Goal: Information Seeking & Learning: Check status

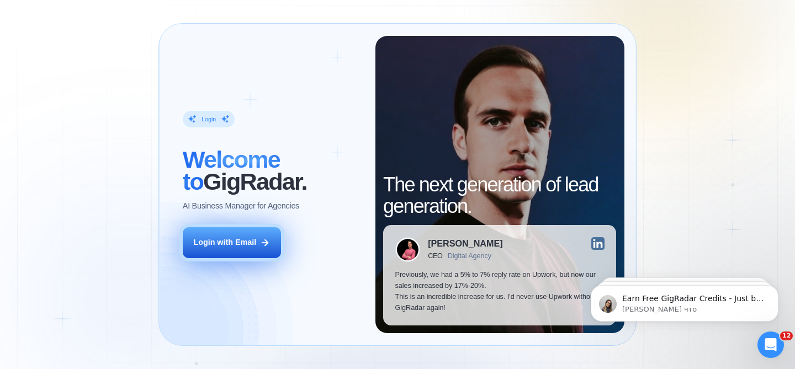
click at [260, 242] on icon at bounding box center [265, 243] width 10 height 10
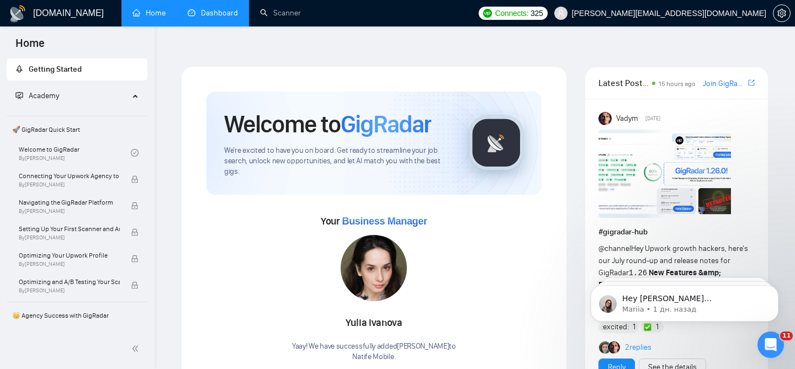
click at [213, 18] on link "Dashboard" at bounding box center [213, 12] width 50 height 9
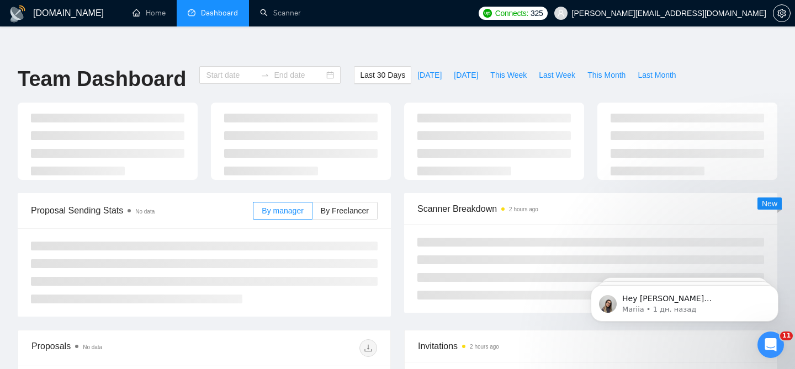
type input "2025-07-23"
type input "[DATE]"
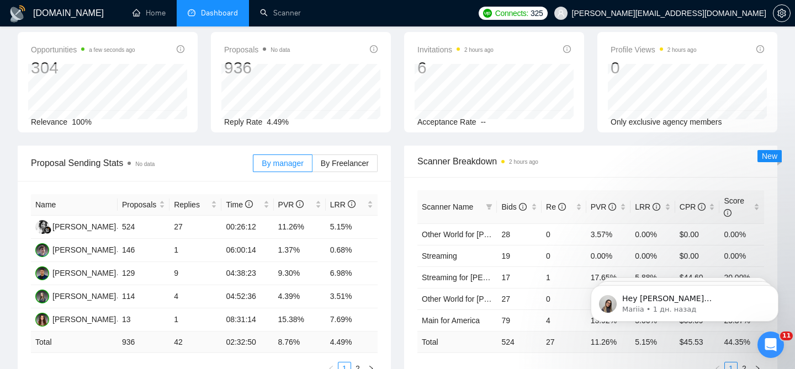
scroll to position [71, 0]
click at [323, 154] on label "By Freelancer" at bounding box center [345, 163] width 65 height 18
click at [313, 166] on input "By Freelancer" at bounding box center [313, 166] width 0 height 0
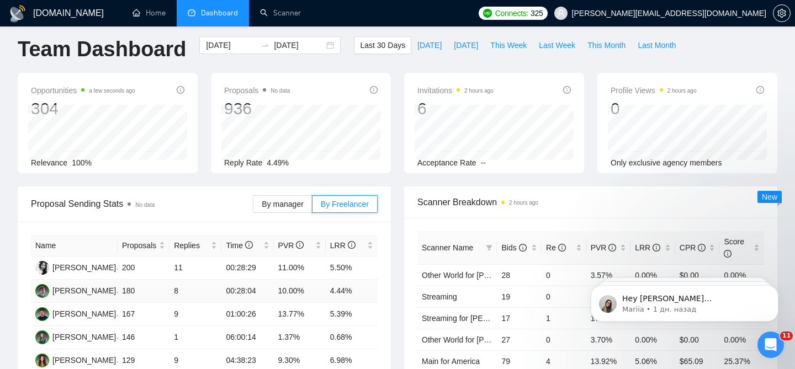
scroll to position [0, 0]
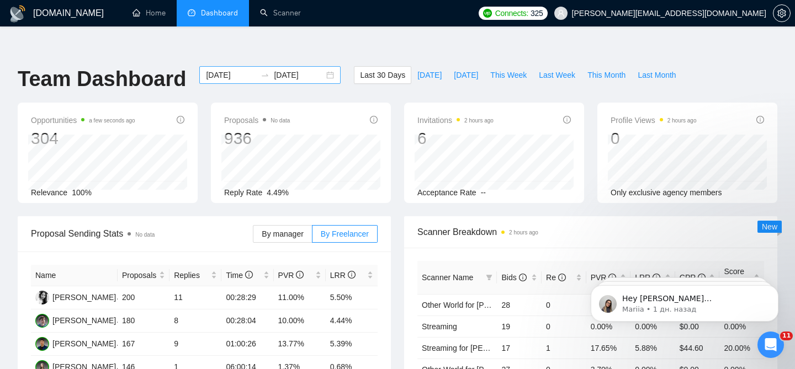
click at [320, 66] on div "2025-07-23 2025-08-22" at bounding box center [269, 75] width 141 height 18
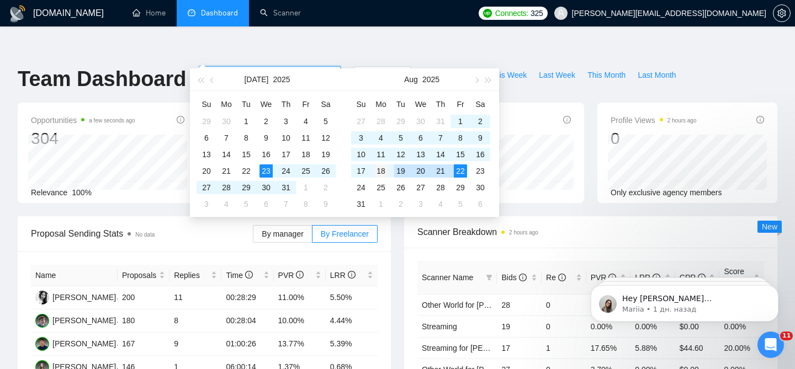
type input "2025-08-18"
click at [378, 172] on div "18" at bounding box center [380, 171] width 13 height 13
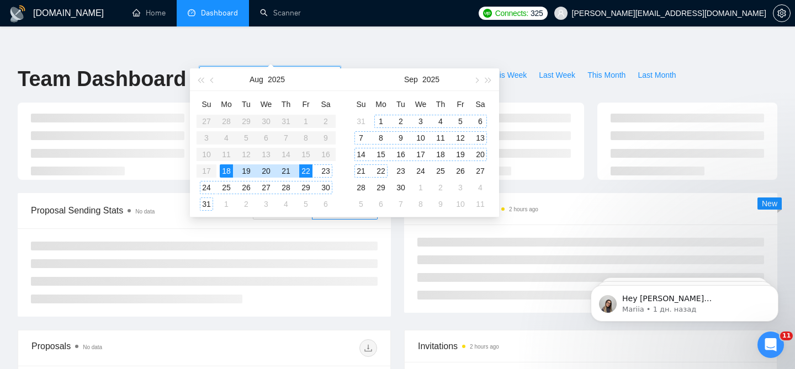
type input "2025-08-22"
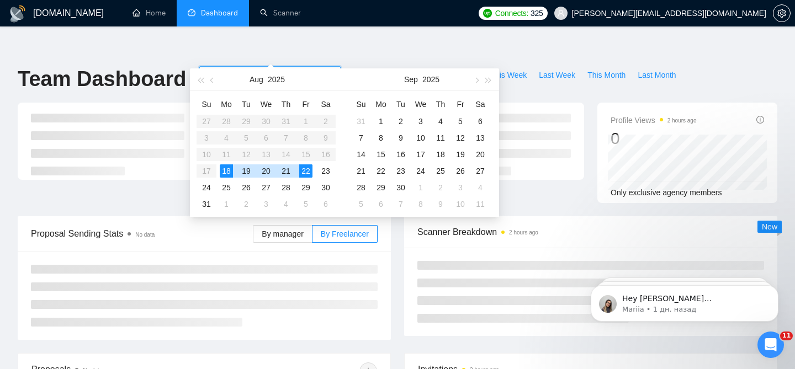
click at [308, 173] on div "22" at bounding box center [305, 171] width 13 height 13
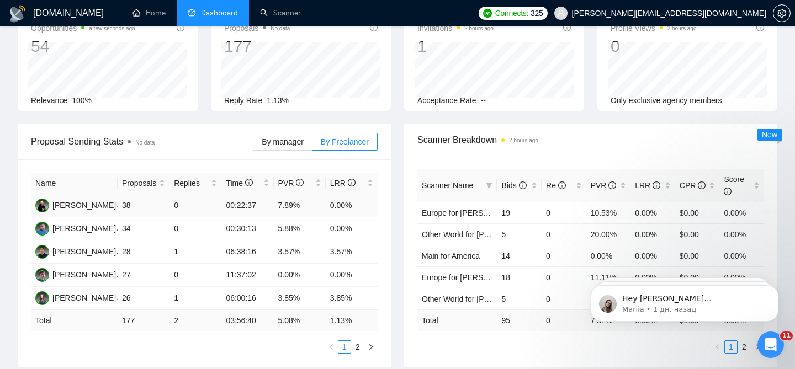
scroll to position [94, 0]
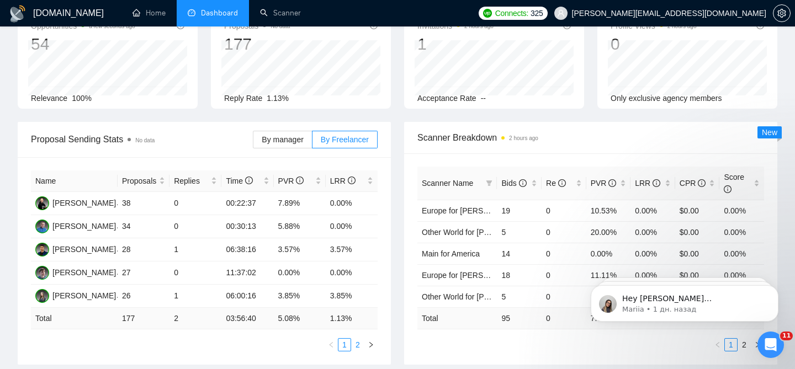
click at [358, 339] on link "2" at bounding box center [358, 345] width 12 height 12
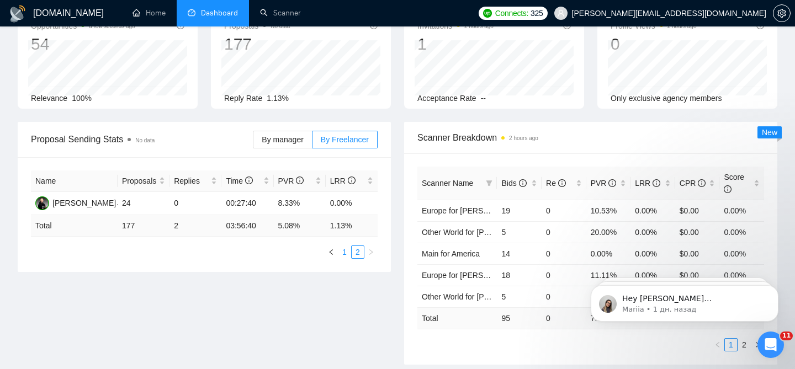
click at [340, 246] on link "1" at bounding box center [345, 252] width 12 height 12
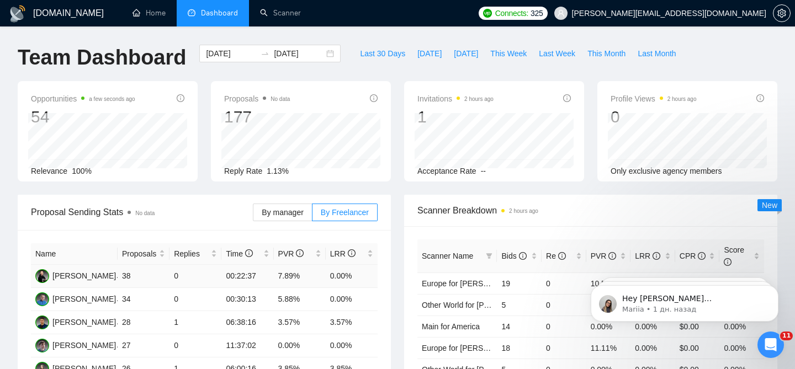
scroll to position [0, 0]
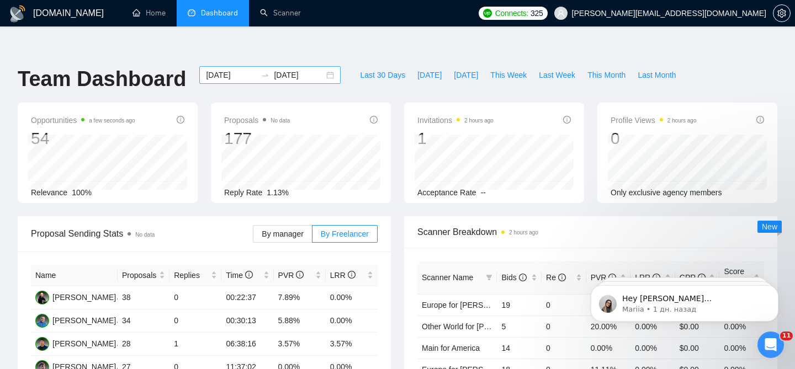
click at [325, 66] on div "2025-08-18 2025-08-22" at bounding box center [269, 75] width 141 height 18
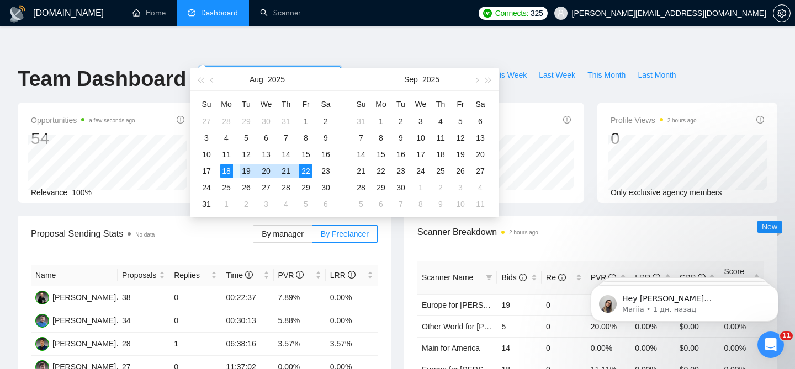
type input "2025-08-18"
click at [228, 170] on div "18" at bounding box center [226, 171] width 13 height 13
type input "2025-08-22"
click at [305, 170] on div "22" at bounding box center [305, 171] width 13 height 13
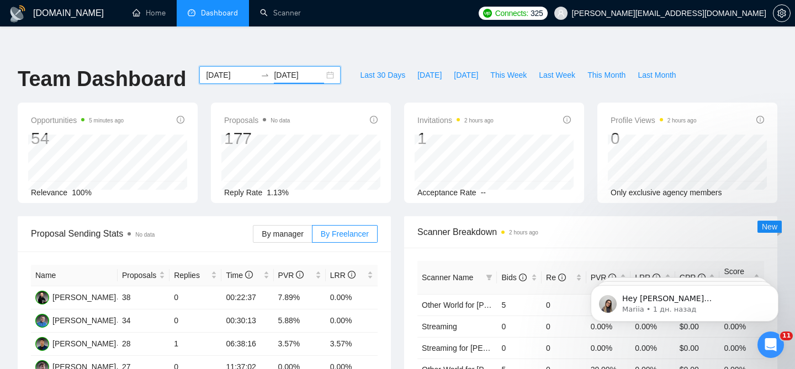
click at [323, 66] on div "2025-08-18 2025-08-22" at bounding box center [269, 75] width 141 height 18
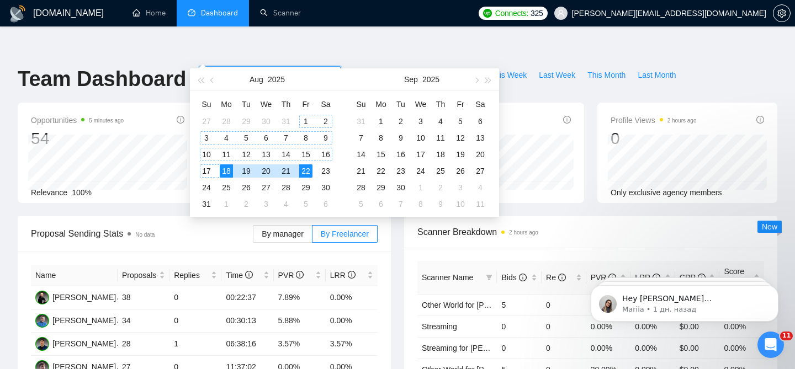
type input "2025-08-18"
click at [227, 165] on div "18" at bounding box center [226, 171] width 13 height 13
type input "2025-08-22"
click at [304, 170] on div "22" at bounding box center [305, 171] width 13 height 13
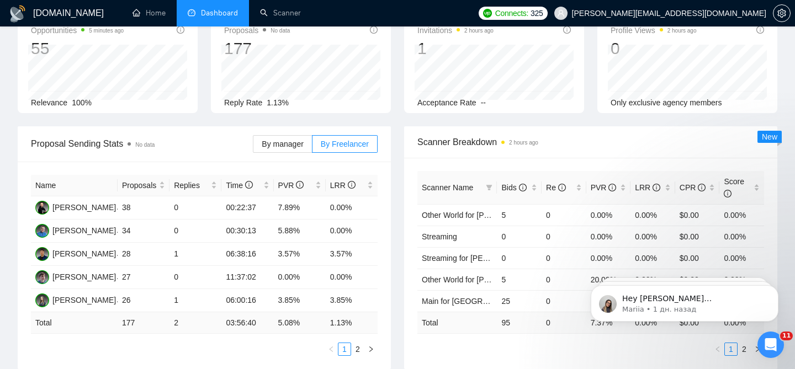
scroll to position [91, 0]
drag, startPoint x: 360, startPoint y: 299, endPoint x: 328, endPoint y: 301, distance: 32.6
click at [328, 312] on td "1.13 %" at bounding box center [352, 323] width 52 height 22
click at [360, 289] on td "3.85%" at bounding box center [352, 300] width 52 height 23
drag, startPoint x: 168, startPoint y: 276, endPoint x: 371, endPoint y: 278, distance: 202.2
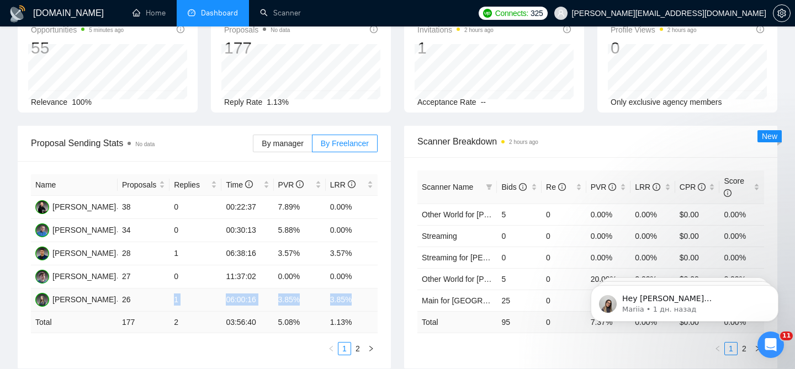
click at [368, 289] on tr "Olha Luhovska 26 1 06:00:16 3.85% 3.85%" at bounding box center [204, 300] width 347 height 23
drag, startPoint x: 359, startPoint y: 231, endPoint x: 164, endPoint y: 233, distance: 195.0
click at [165, 242] on tr "Valerii Solodkyi 28 1 06:38:16 3.57% 3.57%" at bounding box center [204, 253] width 347 height 23
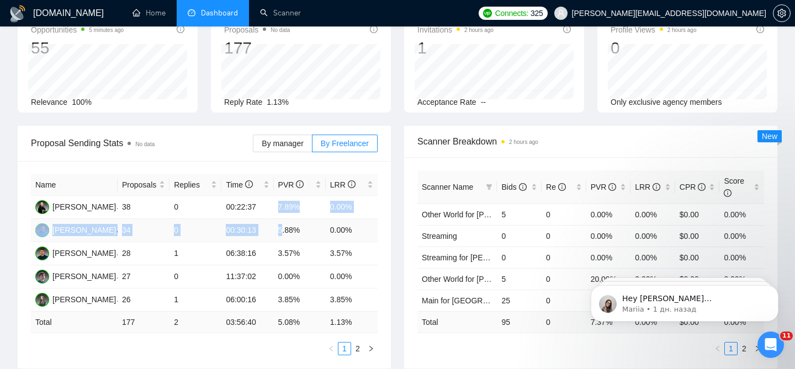
drag, startPoint x: 272, startPoint y: 181, endPoint x: 284, endPoint y: 205, distance: 26.4
click at [284, 205] on tbody "Eugene Zinchuk 38 0 00:22:37 7.89% 0.00% Alexandr Buhai 34 0 00:30:13 5.88% 0.0…" at bounding box center [204, 254] width 347 height 116
click at [358, 343] on link "2" at bounding box center [358, 349] width 12 height 12
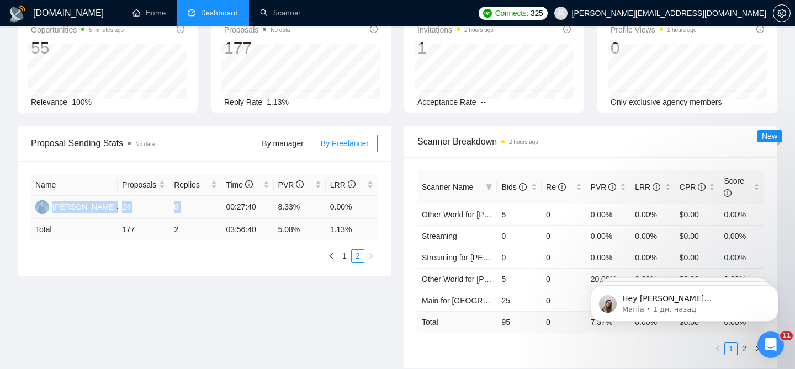
click at [207, 196] on td "0" at bounding box center [196, 207] width 52 height 23
click at [345, 250] on link "1" at bounding box center [345, 256] width 12 height 12
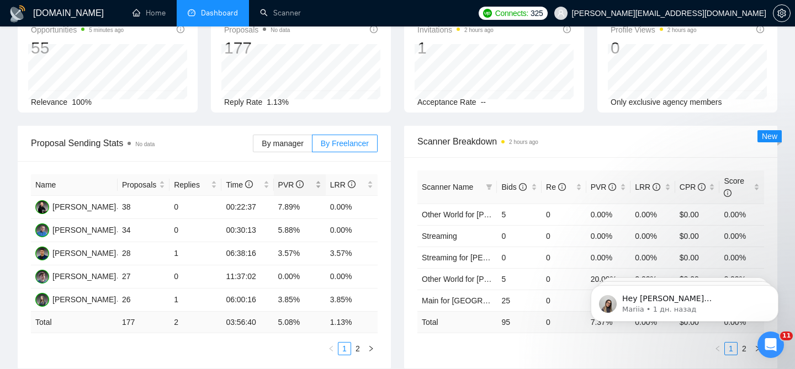
click at [319, 179] on div "PVR" at bounding box center [299, 185] width 43 height 12
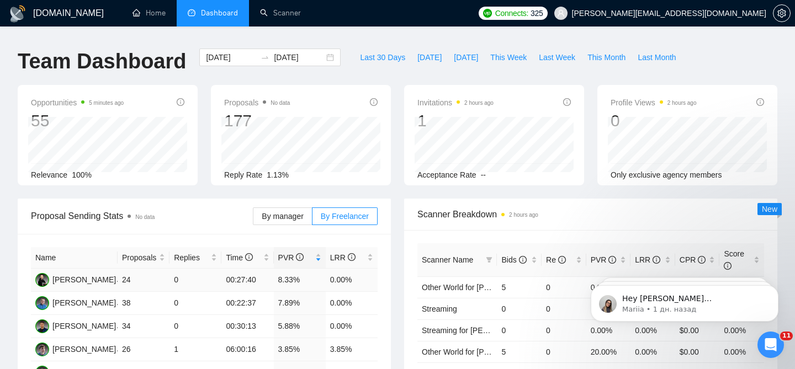
scroll to position [0, 0]
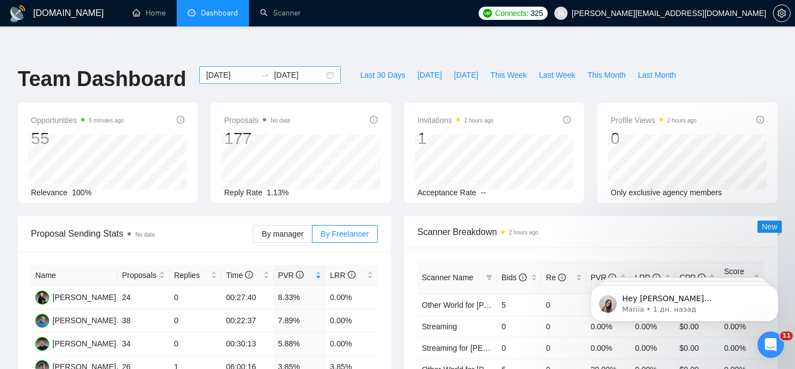
click at [321, 66] on div "2025-08-18 2025-08-22" at bounding box center [269, 75] width 141 height 18
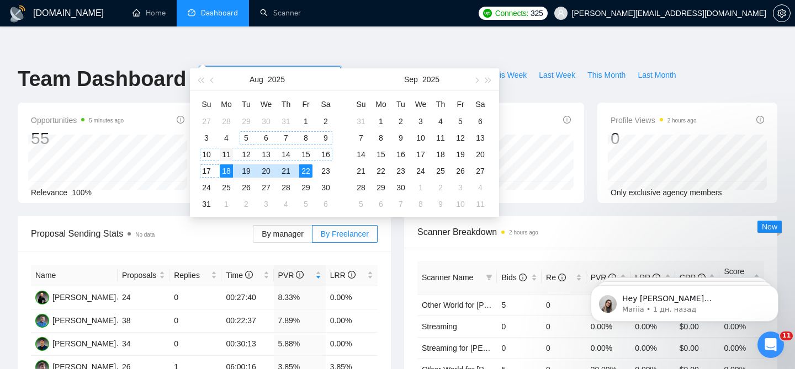
type input "2025-08-11"
click at [226, 155] on div "11" at bounding box center [226, 154] width 13 height 13
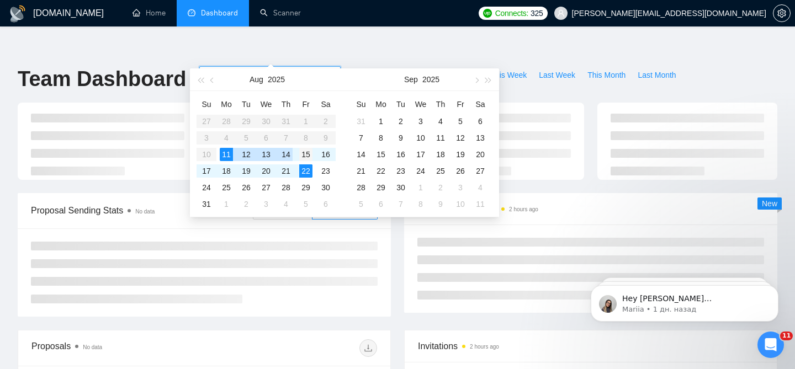
type input "2025-08-15"
click at [305, 155] on div "15" at bounding box center [305, 154] width 13 height 13
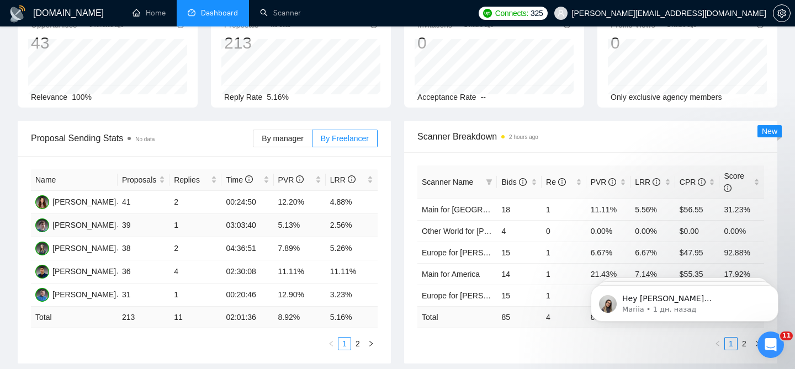
scroll to position [122, 0]
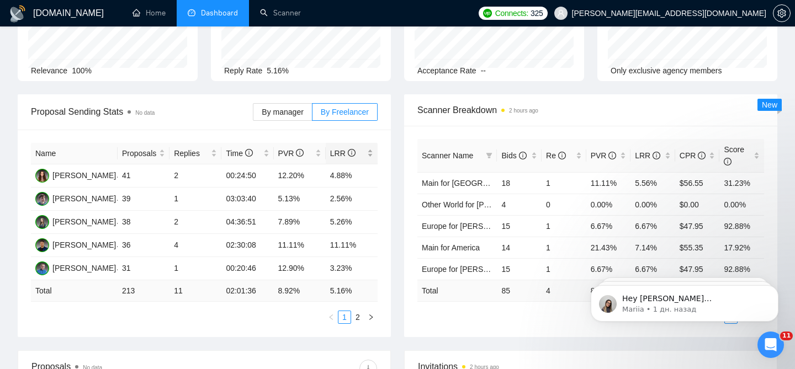
click at [369, 147] on div "LRR" at bounding box center [351, 153] width 43 height 12
click at [320, 147] on div "PVR" at bounding box center [299, 153] width 43 height 12
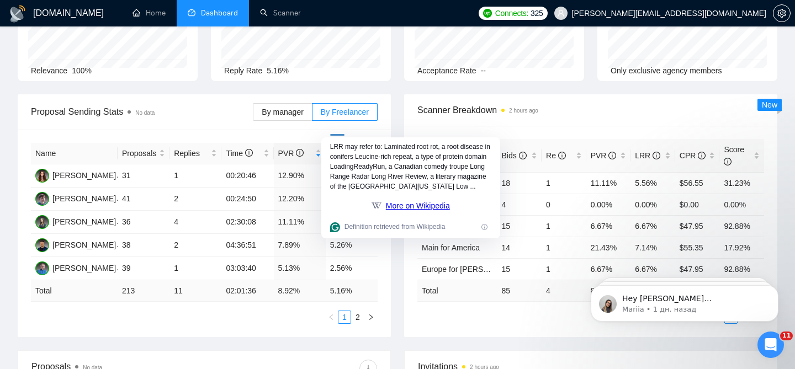
click at [197, 101] on div "Proposal Sending Stats No data" at bounding box center [142, 111] width 222 height 31
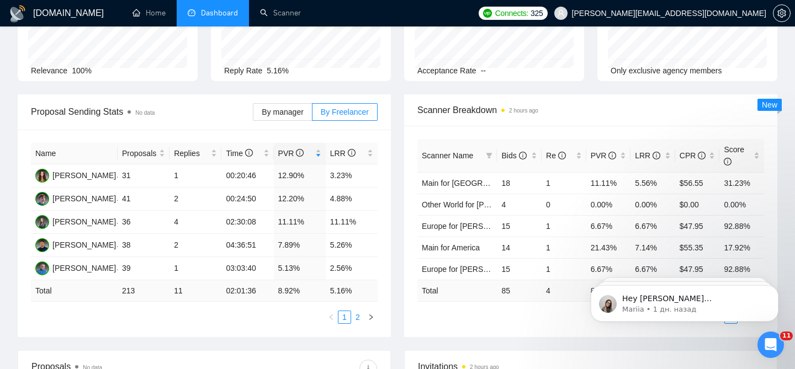
click at [360, 311] on link "2" at bounding box center [358, 317] width 12 height 12
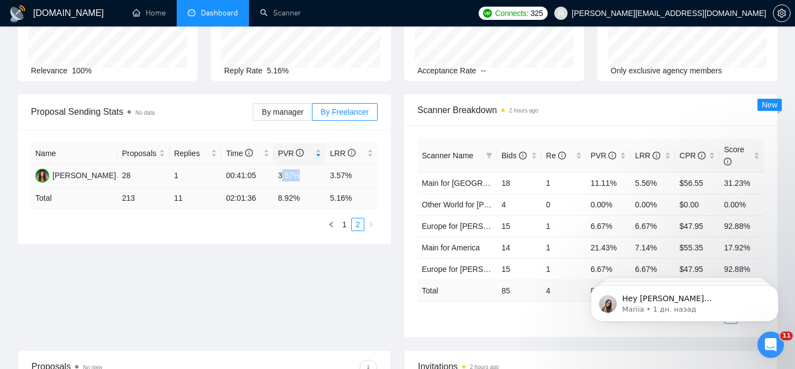
drag, startPoint x: 309, startPoint y: 159, endPoint x: 274, endPoint y: 159, distance: 35.3
click at [274, 165] on td "3.57%" at bounding box center [300, 176] width 52 height 23
click at [340, 219] on link "1" at bounding box center [345, 225] width 12 height 12
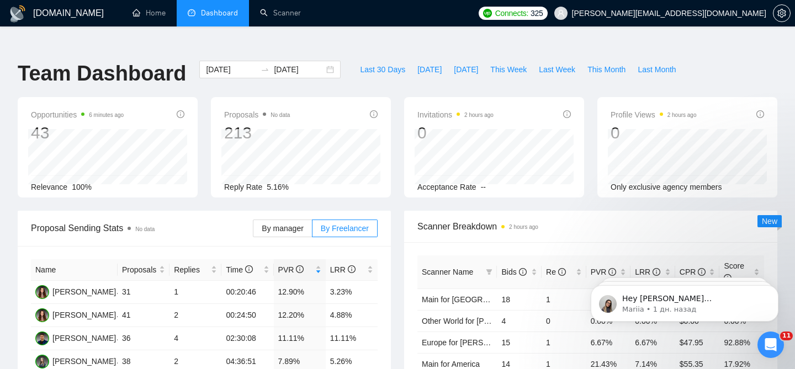
scroll to position [0, 0]
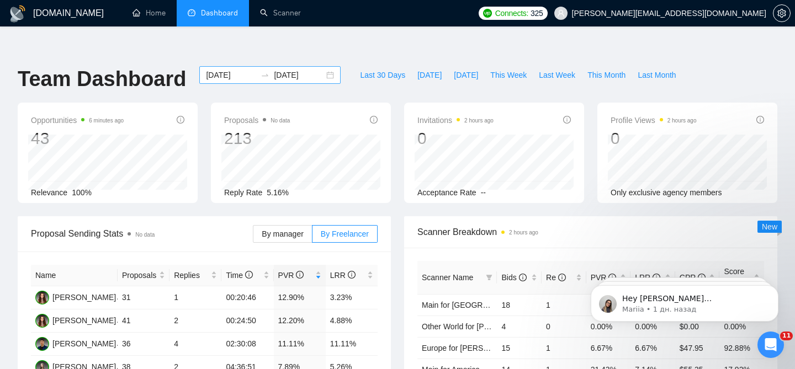
click at [325, 66] on div "2025-08-11 2025-08-15" at bounding box center [269, 75] width 141 height 18
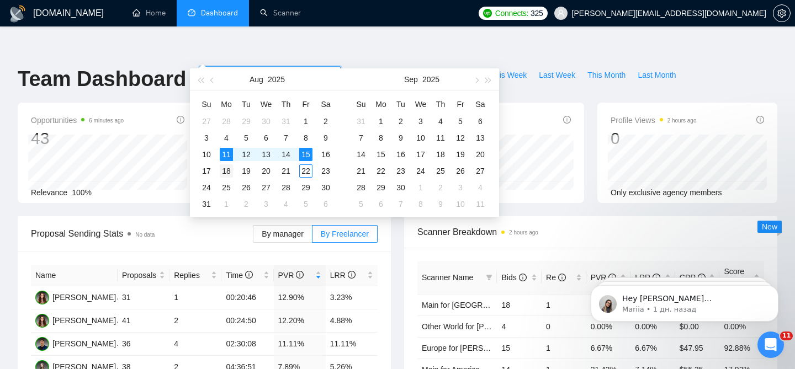
type input "2025-08-18"
click at [229, 171] on div "18" at bounding box center [226, 171] width 13 height 13
type input "2025-08-22"
click at [307, 171] on div "22" at bounding box center [305, 171] width 13 height 13
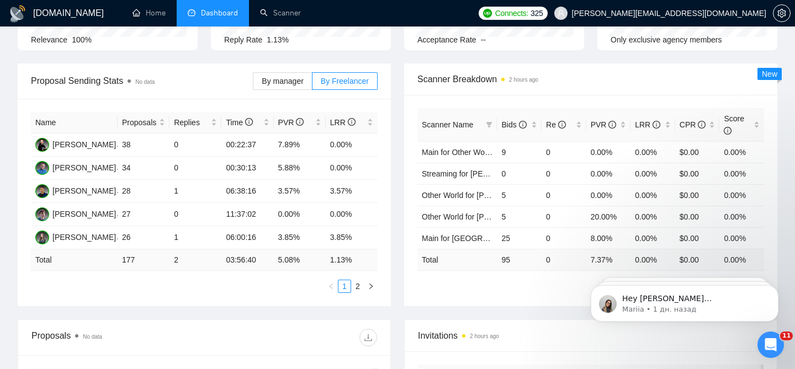
scroll to position [152, 0]
click at [361, 281] on link "2" at bounding box center [358, 287] width 12 height 12
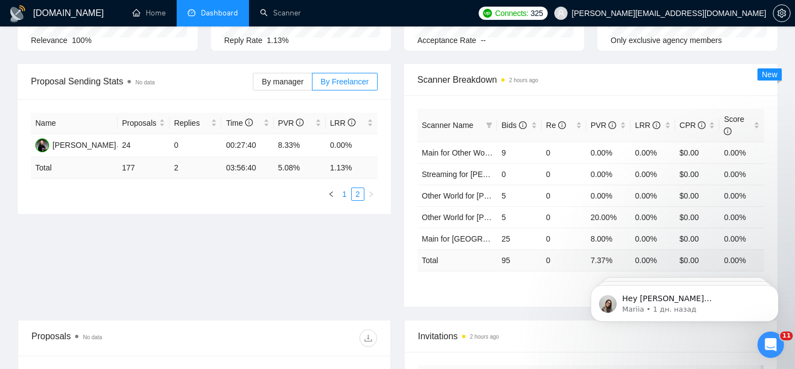
click at [341, 188] on link "1" at bounding box center [345, 194] width 12 height 12
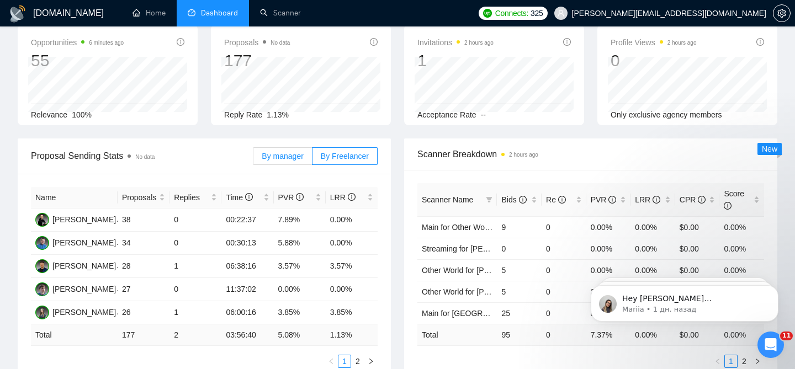
scroll to position [0, 0]
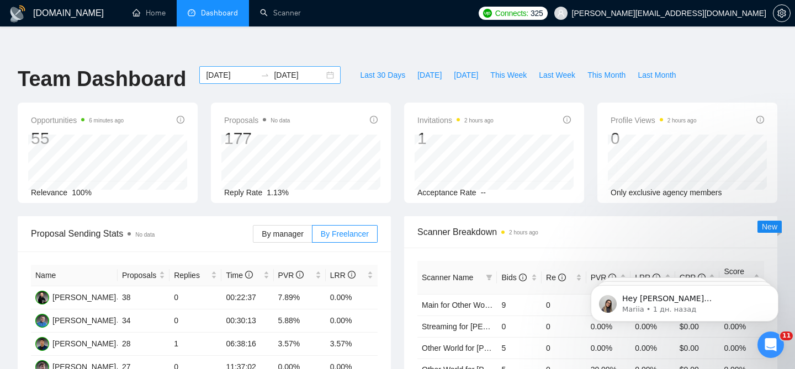
click at [325, 66] on div "2025-08-18 2025-08-22" at bounding box center [269, 75] width 141 height 18
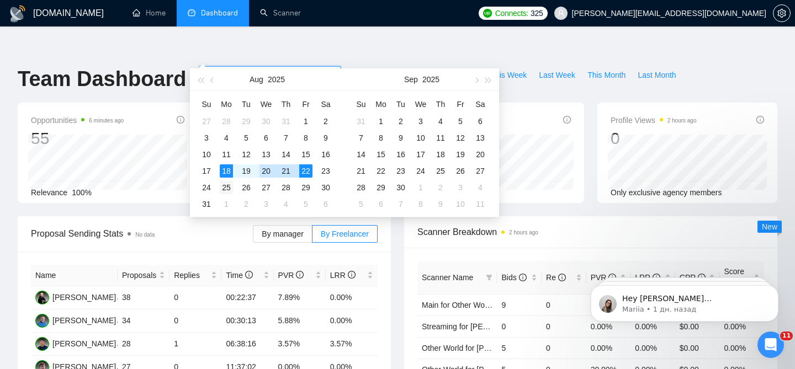
type input "2025-08-25"
click at [232, 190] on div "25" at bounding box center [226, 187] width 13 height 13
type input "2025-08-29"
click at [306, 186] on div "29" at bounding box center [305, 187] width 13 height 13
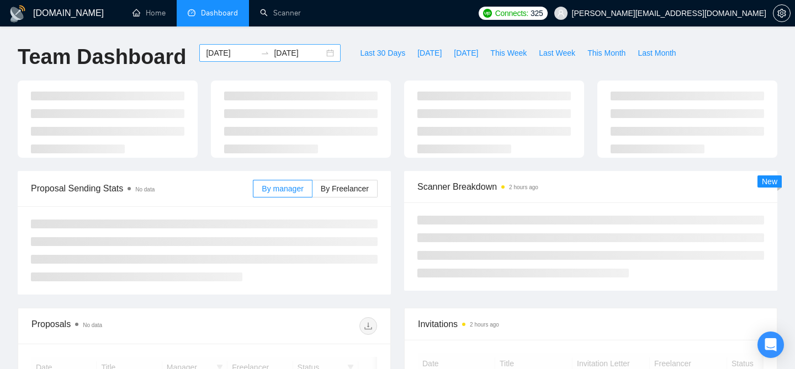
click at [323, 54] on div "[DATE] [DATE]" at bounding box center [269, 53] width 141 height 18
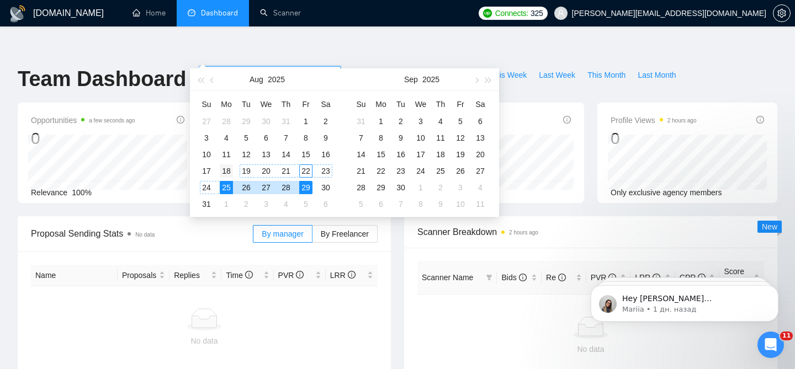
type input "[DATE]"
click at [233, 172] on td "18" at bounding box center [226, 171] width 20 height 17
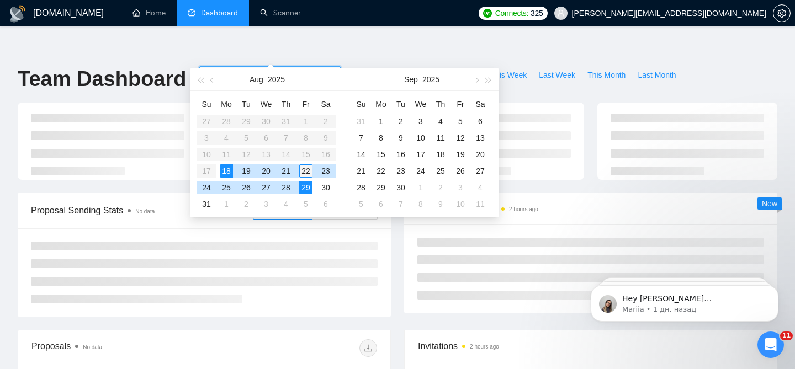
type input "[DATE]"
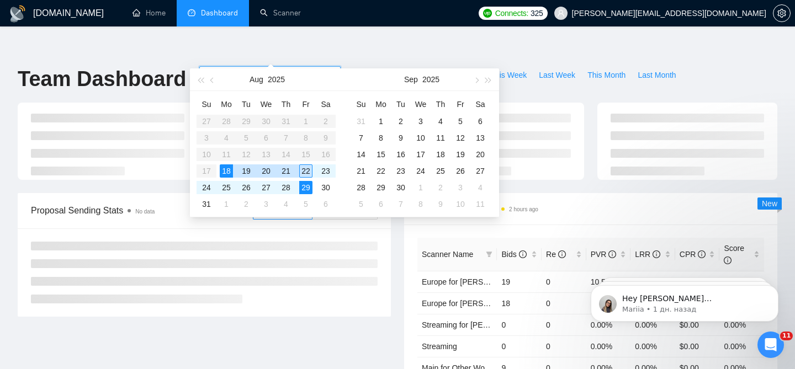
click at [309, 172] on div "22" at bounding box center [305, 171] width 13 height 13
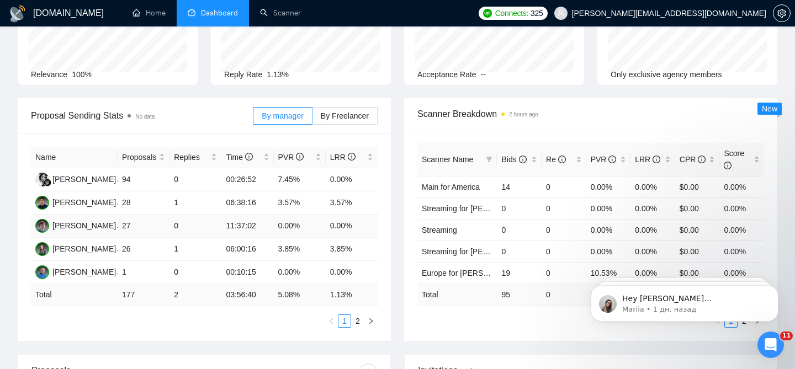
scroll to position [132, 0]
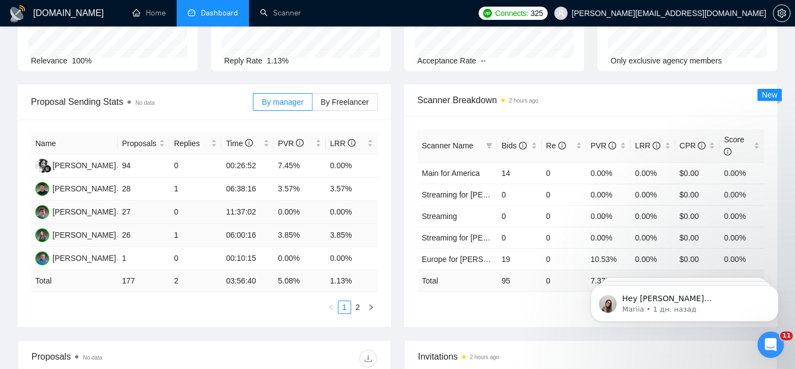
drag, startPoint x: 117, startPoint y: 189, endPoint x: 294, endPoint y: 197, distance: 177.5
click at [294, 201] on tr "Yehor Zhyr 27 0 11:37:02 0.00% 0.00%" at bounding box center [204, 212] width 347 height 23
drag, startPoint x: 357, startPoint y: 189, endPoint x: 122, endPoint y: 187, distance: 235.3
click at [122, 201] on tr "Yehor Zhyr 27 0 11:37:02 0.00% 0.00%" at bounding box center [204, 212] width 347 height 23
click at [207, 178] on td "1" at bounding box center [196, 189] width 52 height 23
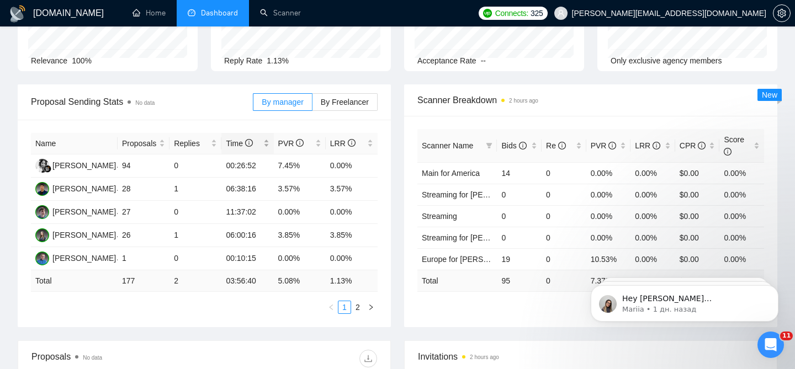
click at [267, 138] on div "Time" at bounding box center [247, 144] width 43 height 12
drag, startPoint x: 223, startPoint y: 146, endPoint x: 260, endPoint y: 147, distance: 37.0
click at [258, 155] on td "11:37:02" at bounding box center [247, 166] width 52 height 23
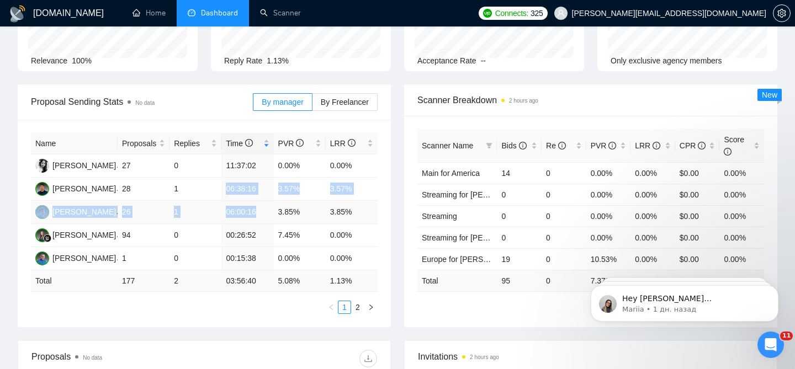
drag, startPoint x: 225, startPoint y: 166, endPoint x: 267, endPoint y: 196, distance: 51.9
click at [267, 196] on tbody "Yehor Zhyr 27 0 11:37:02 0.00% 0.00% Valerii Solodkyi 28 1 06:38:16 3.57% 3.57%…" at bounding box center [204, 213] width 347 height 116
click at [268, 201] on td "06:00:16" at bounding box center [247, 212] width 52 height 23
click at [239, 155] on td "11:37:02" at bounding box center [247, 166] width 52 height 23
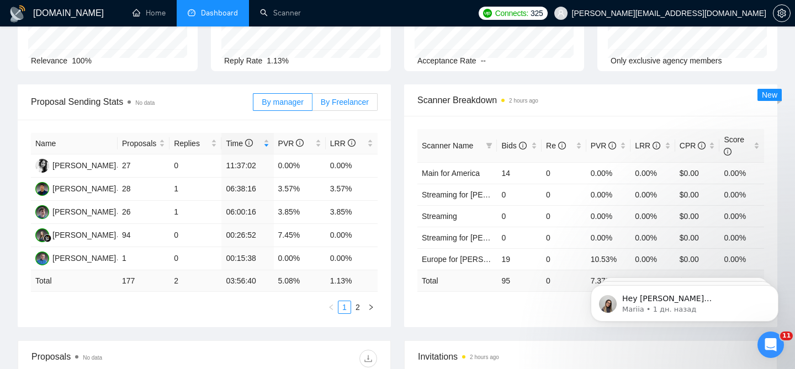
click at [367, 98] on span "By Freelancer" at bounding box center [345, 102] width 48 height 9
click at [313, 105] on input "By Freelancer" at bounding box center [313, 105] width 0 height 0
click at [321, 138] on div "PVR" at bounding box center [299, 144] width 43 height 12
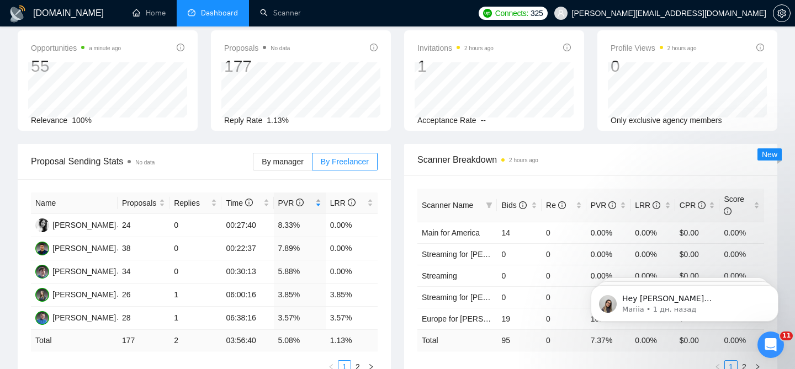
scroll to position [0, 0]
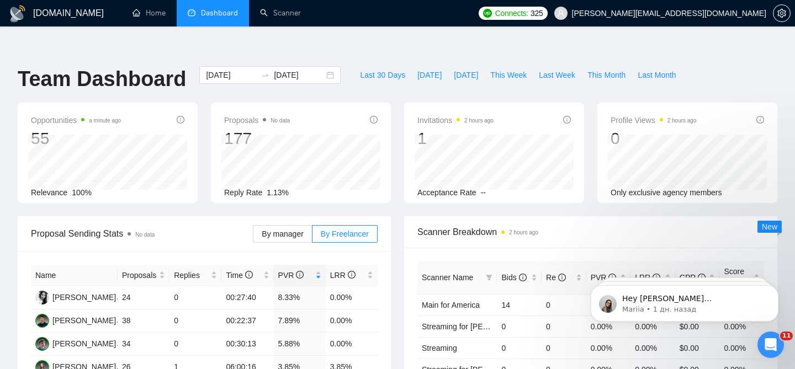
click at [322, 66] on div "2025-08-18 2025-08-22" at bounding box center [270, 84] width 155 height 36
click at [322, 66] on div "2025-08-18 2025-08-22" at bounding box center [269, 75] width 141 height 18
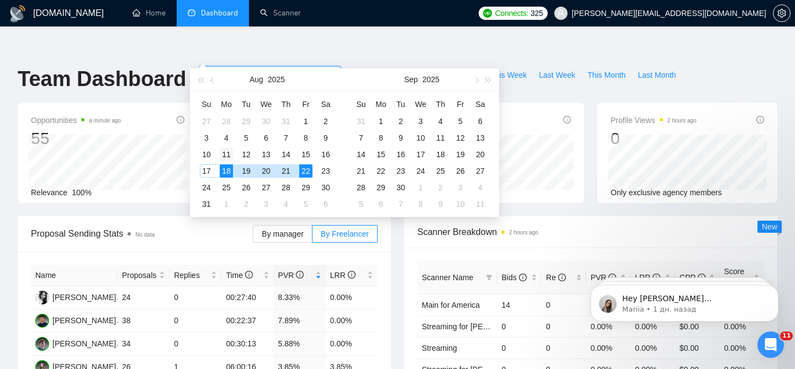
type input "2025-08-11"
click at [226, 157] on div "11" at bounding box center [226, 154] width 13 height 13
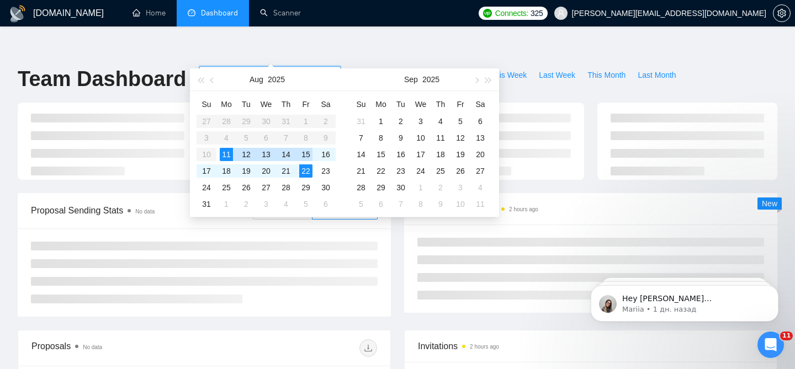
type input "2025-08-15"
click at [304, 151] on div "15" at bounding box center [305, 154] width 13 height 13
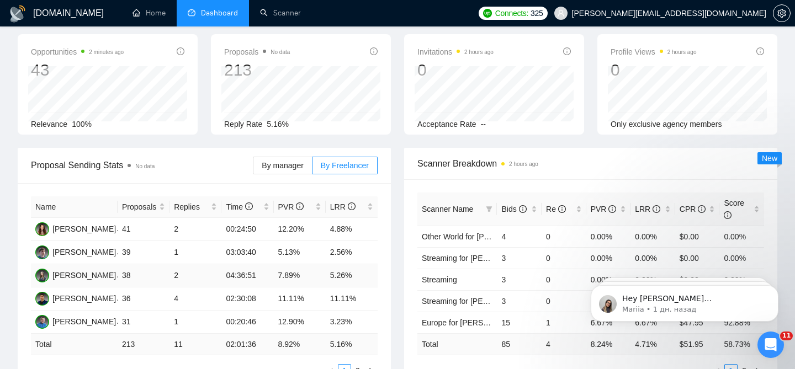
scroll to position [72, 0]
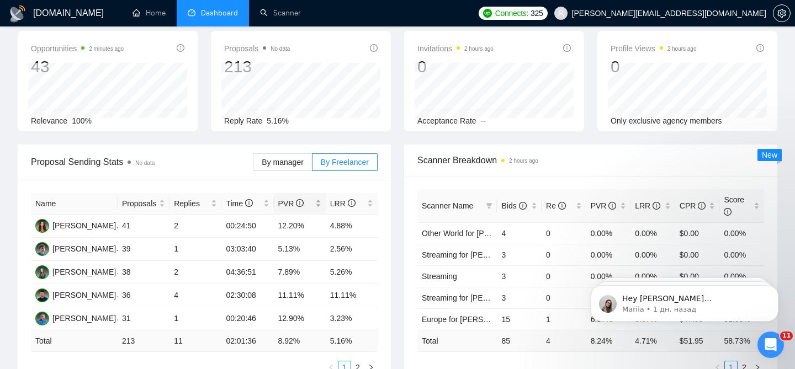
click at [319, 198] on div "PVR" at bounding box center [299, 204] width 43 height 12
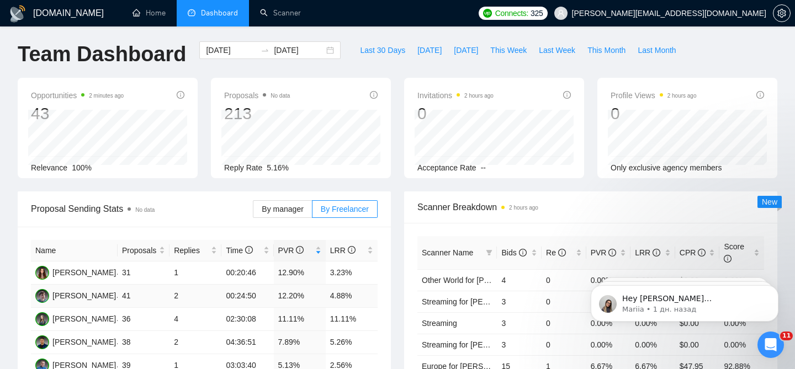
scroll to position [0, 0]
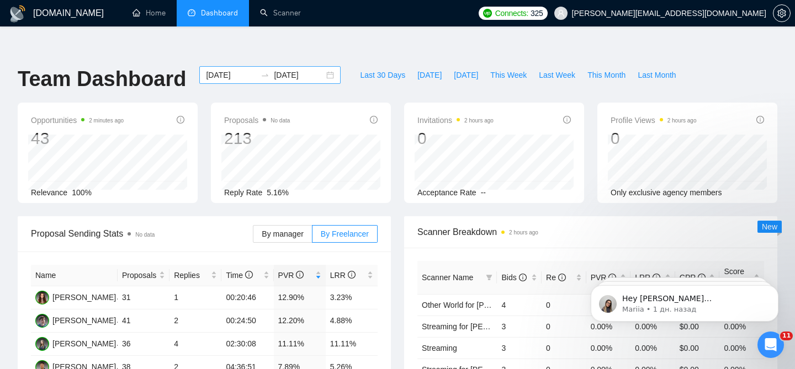
click at [325, 66] on div "2025-08-11 2025-08-15" at bounding box center [269, 75] width 141 height 18
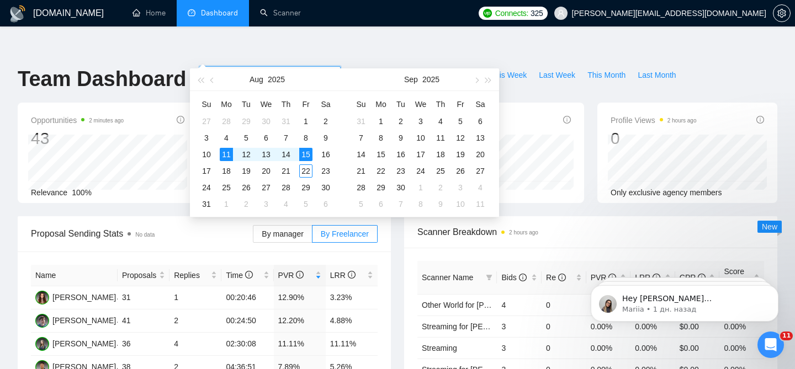
click at [399, 282] on div "Scanner Breakdown 2 hours ago Scanner Name Bids Re PVR LRR CPR Score Other Worl…" at bounding box center [591, 337] width 387 height 243
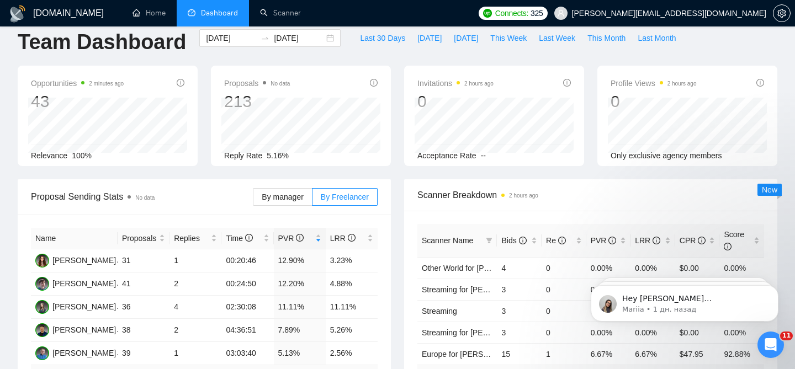
scroll to position [38, 0]
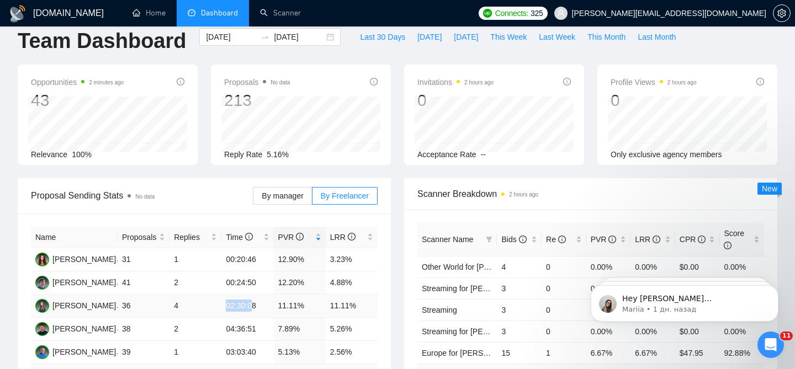
drag, startPoint x: 223, startPoint y: 284, endPoint x: 256, endPoint y: 288, distance: 33.4
click at [255, 295] on td "02:30:08" at bounding box center [247, 306] width 52 height 23
click at [252, 295] on td "02:30:08" at bounding box center [247, 306] width 52 height 23
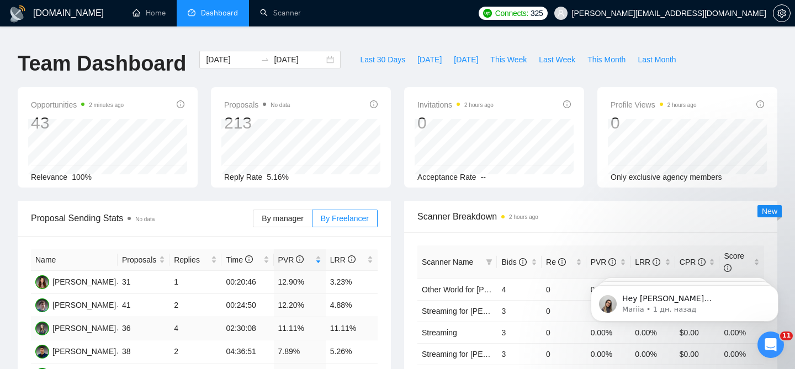
scroll to position [0, 0]
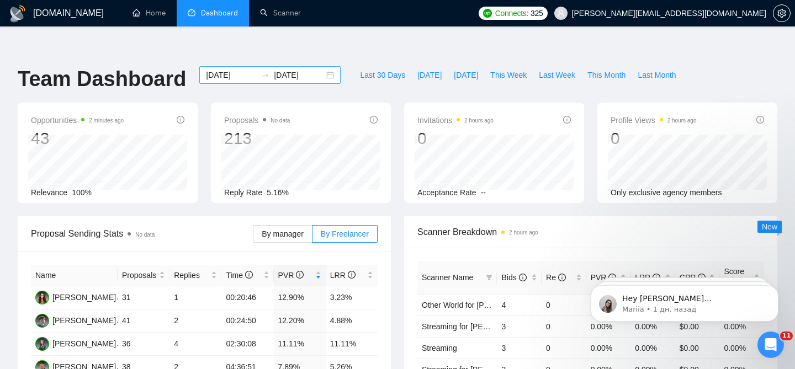
click at [321, 66] on div "2025-08-11 2025-08-15" at bounding box center [269, 75] width 141 height 18
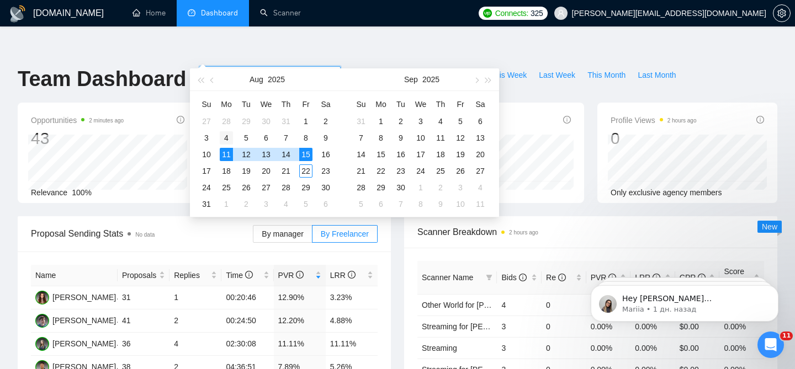
type input "2025-08-04"
click at [225, 139] on div "4" at bounding box center [226, 137] width 13 height 13
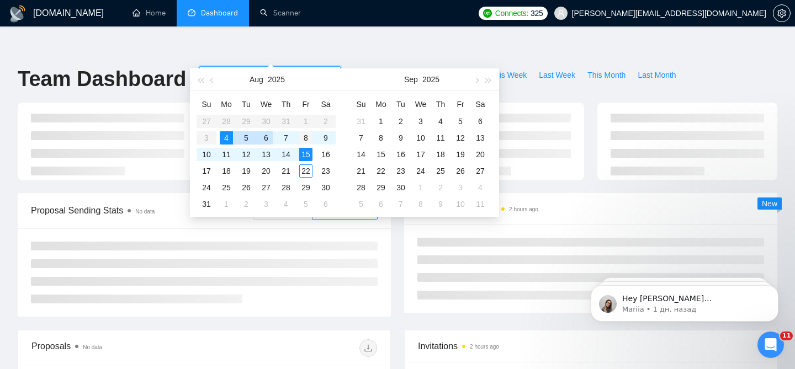
type input "2025-08-08"
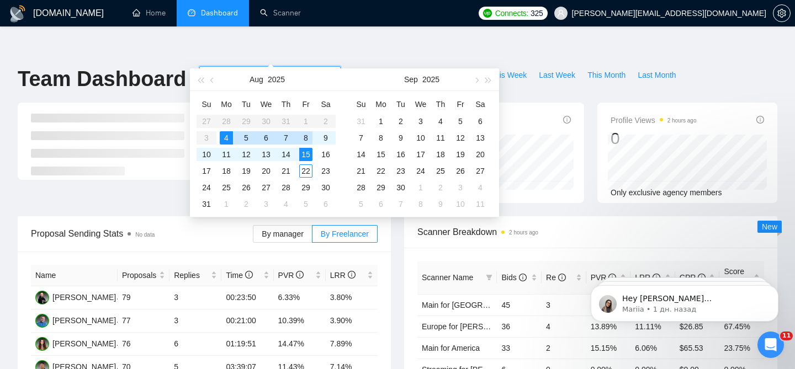
click at [309, 141] on div "8" at bounding box center [305, 137] width 13 height 13
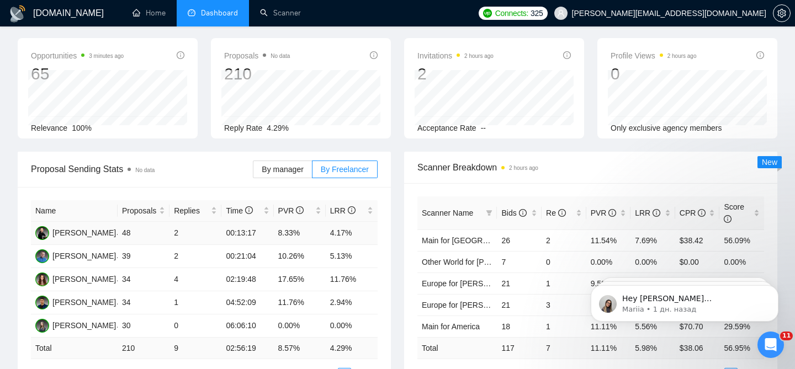
scroll to position [65, 0]
click at [320, 204] on div "PVR" at bounding box center [299, 210] width 43 height 12
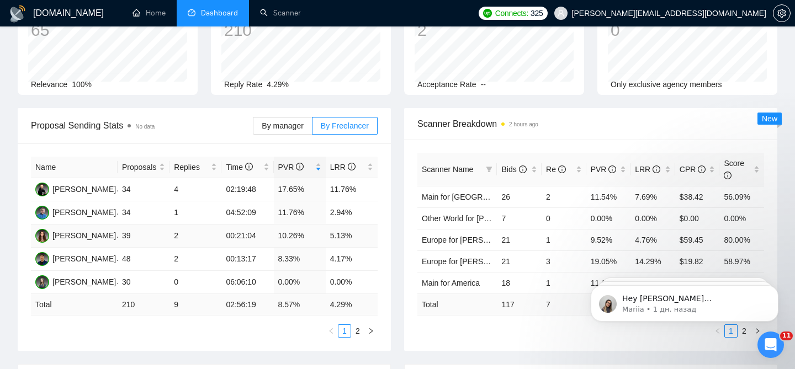
scroll to position [110, 0]
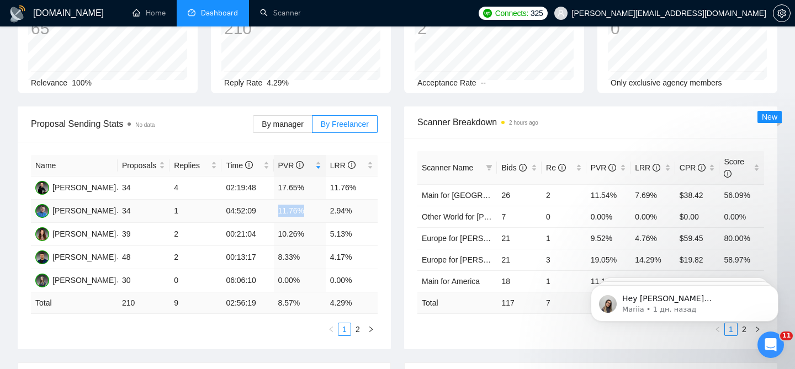
drag, startPoint x: 277, startPoint y: 192, endPoint x: 314, endPoint y: 196, distance: 36.6
click at [314, 200] on td "11.76%" at bounding box center [300, 211] width 52 height 23
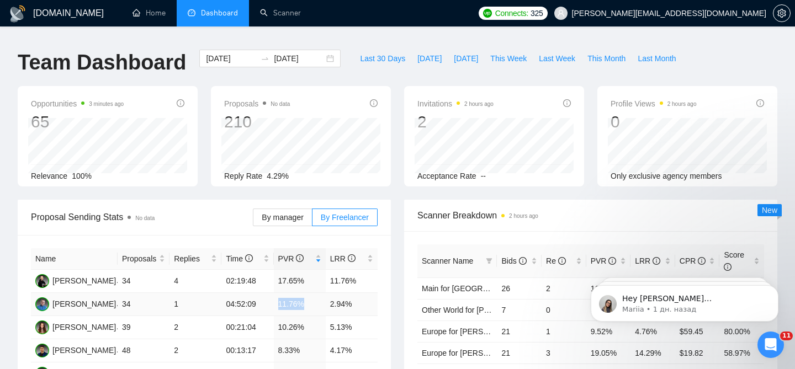
scroll to position [0, 0]
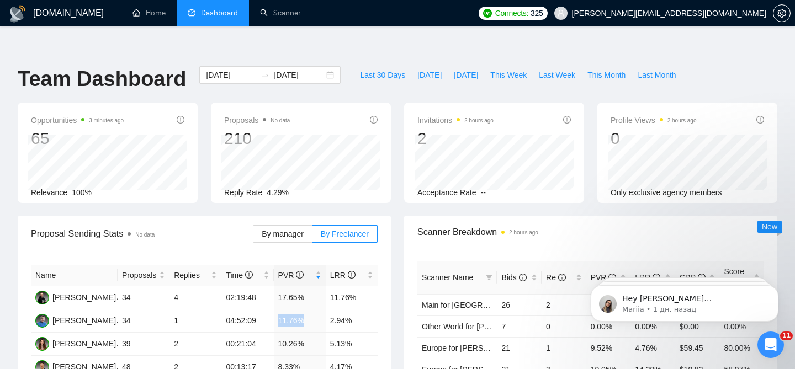
click at [210, 19] on li "Dashboard" at bounding box center [213, 13] width 72 height 27
